Goal: Find specific page/section: Find specific page/section

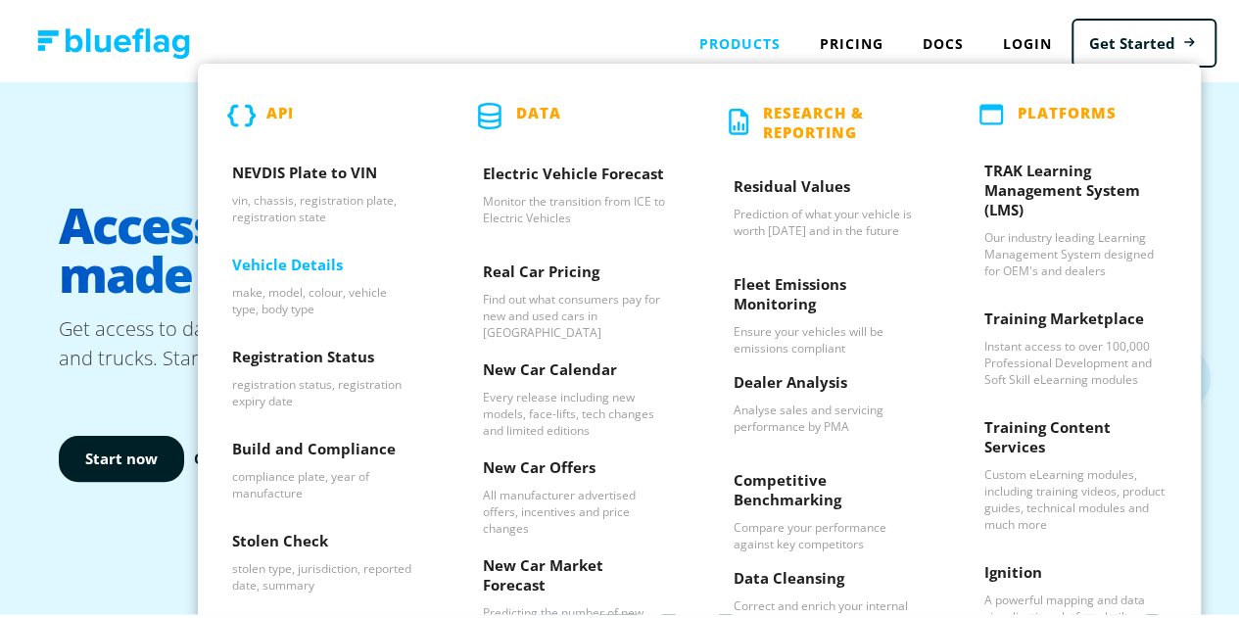
scroll to position [98, 0]
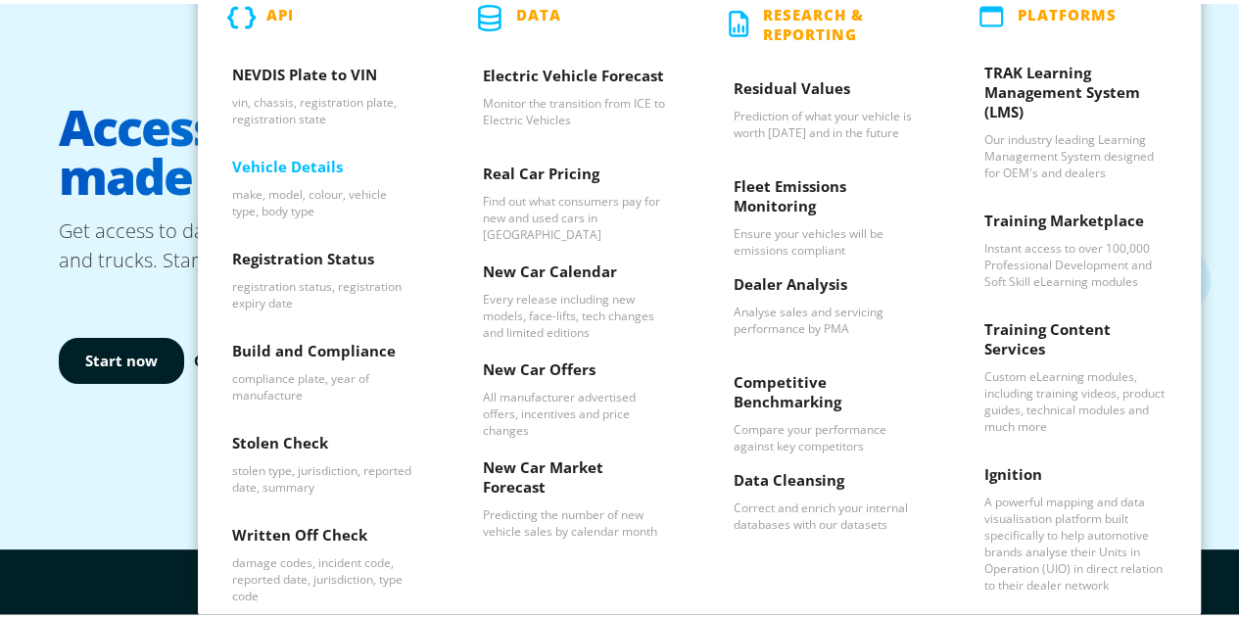
click at [323, 201] on p "make, model, colour, vehicle type, body type" at bounding box center [323, 198] width 182 height 33
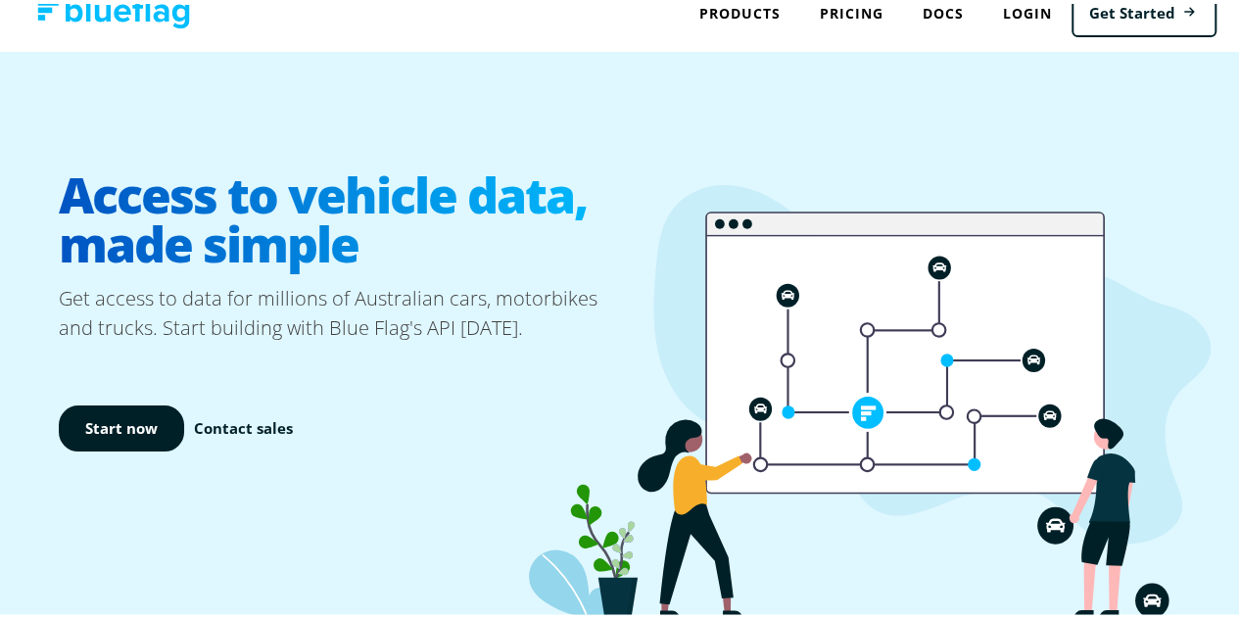
scroll to position [0, 0]
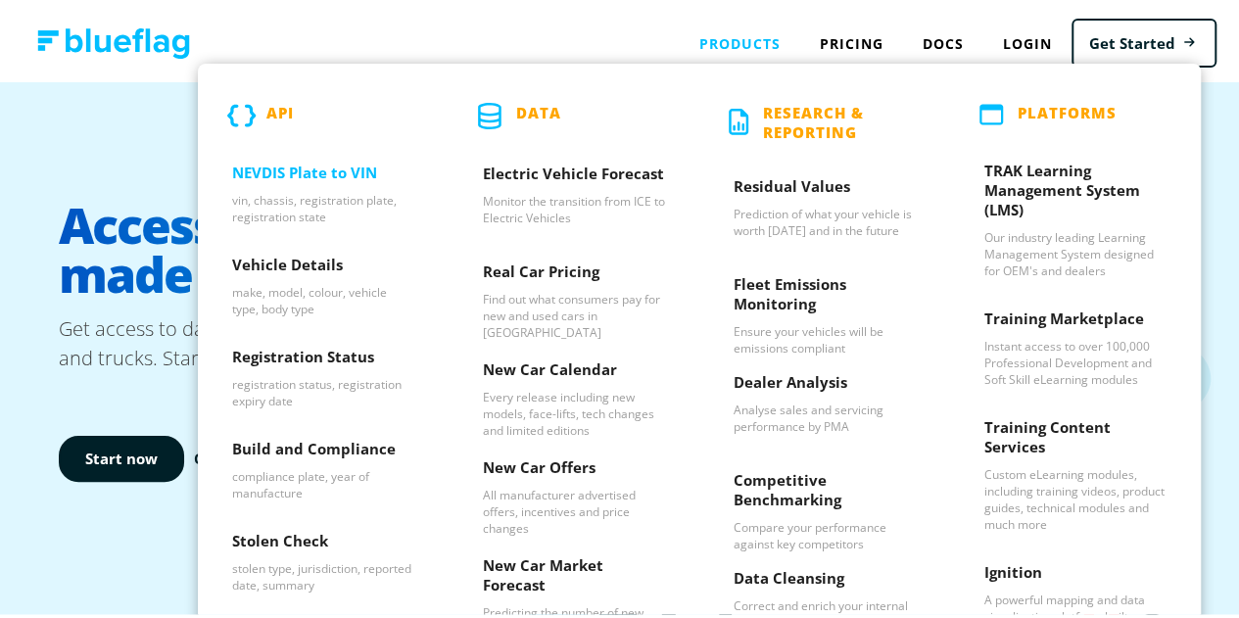
click at [274, 181] on h3 "NEVDIS Plate to VIN" at bounding box center [323, 173] width 182 height 29
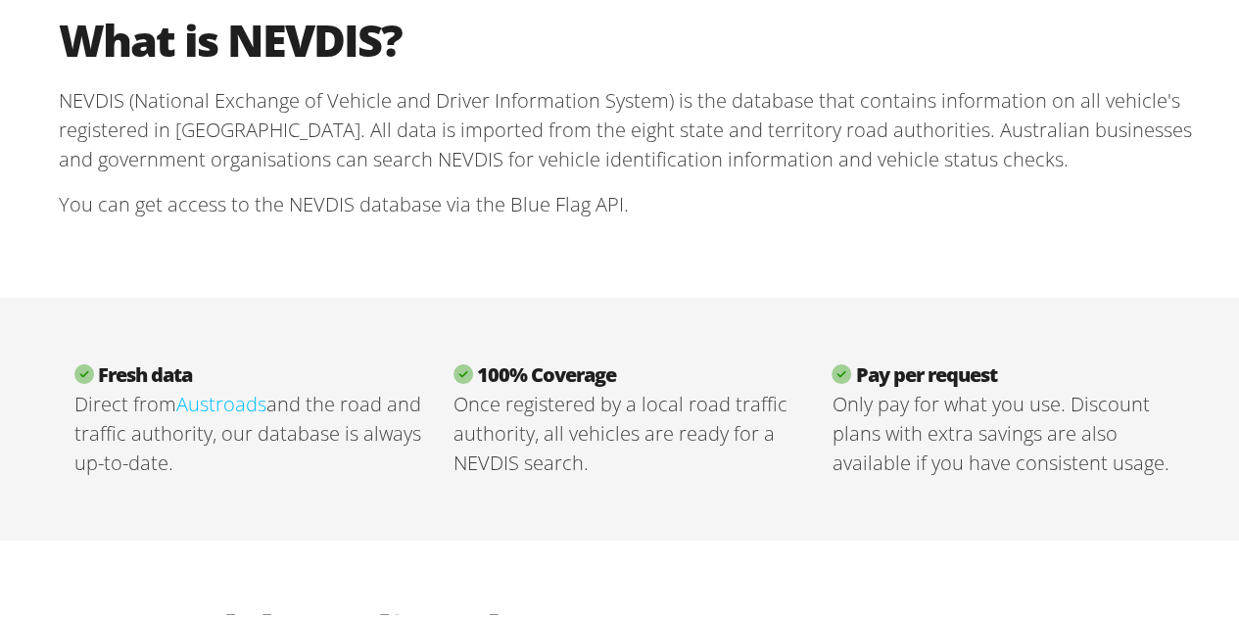
scroll to position [587, 0]
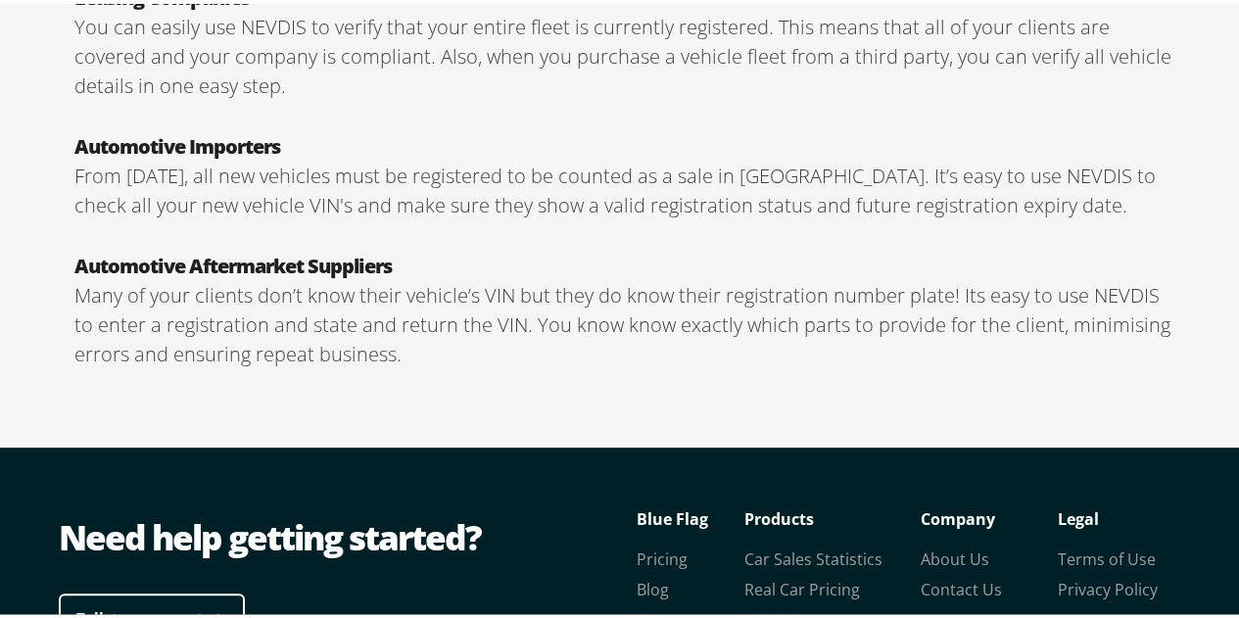
scroll to position [3601, 0]
